Goal: Information Seeking & Learning: Learn about a topic

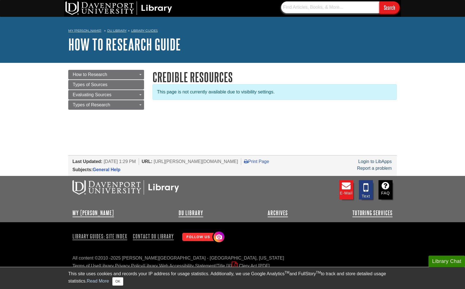
click at [339, 4] on input "text" at bounding box center [330, 7] width 98 height 12
type input "ted talk"
click at [379, 1] on input "Search" at bounding box center [389, 7] width 20 height 12
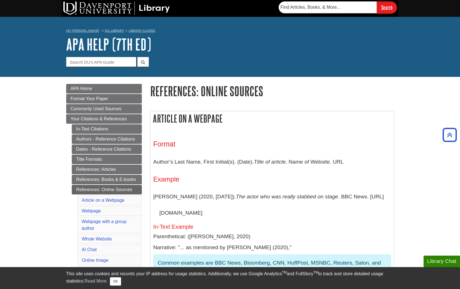
scroll to position [1507, 0]
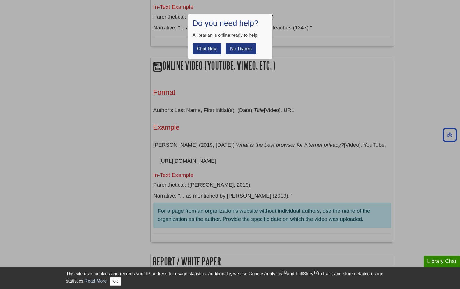
click at [248, 45] on button "No Thanks" at bounding box center [241, 48] width 31 height 11
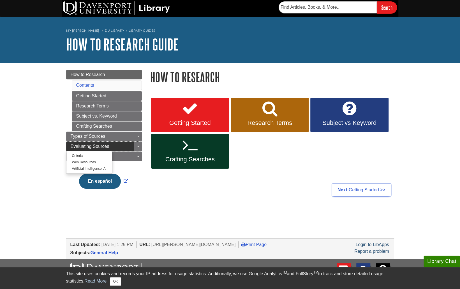
click at [132, 142] on link "Evaluating Sources" at bounding box center [104, 147] width 76 height 10
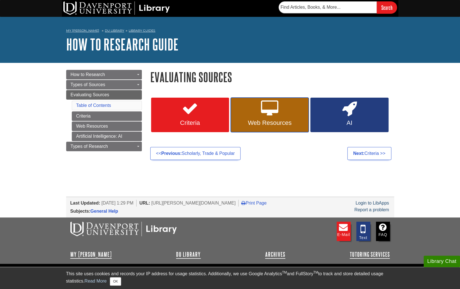
click at [274, 125] on span "Web Resources" at bounding box center [270, 122] width 70 height 7
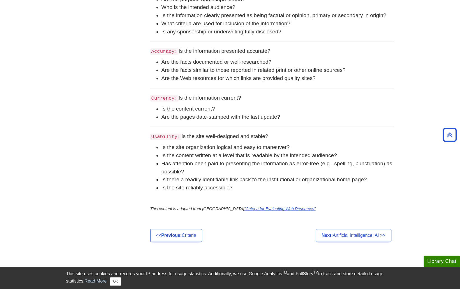
scroll to position [251, 0]
